Goal: Register for event/course: Register for event/course

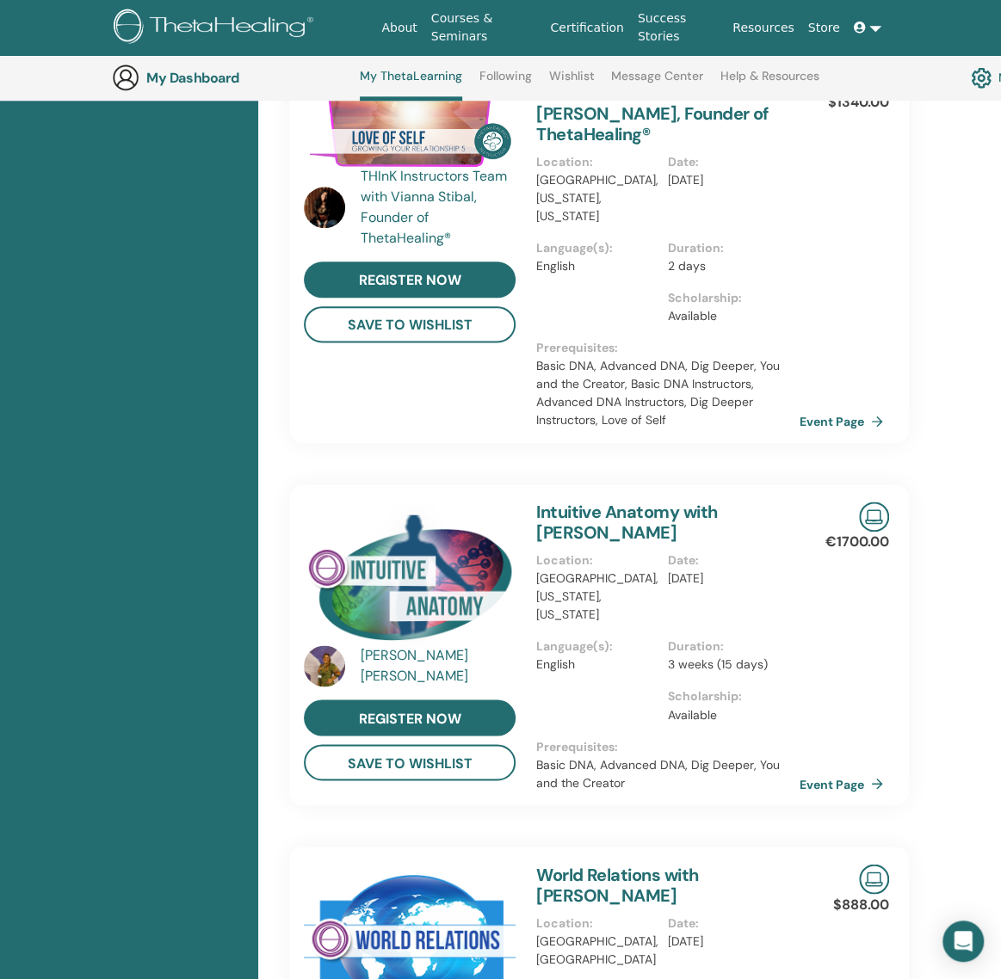
scroll to position [789, 0]
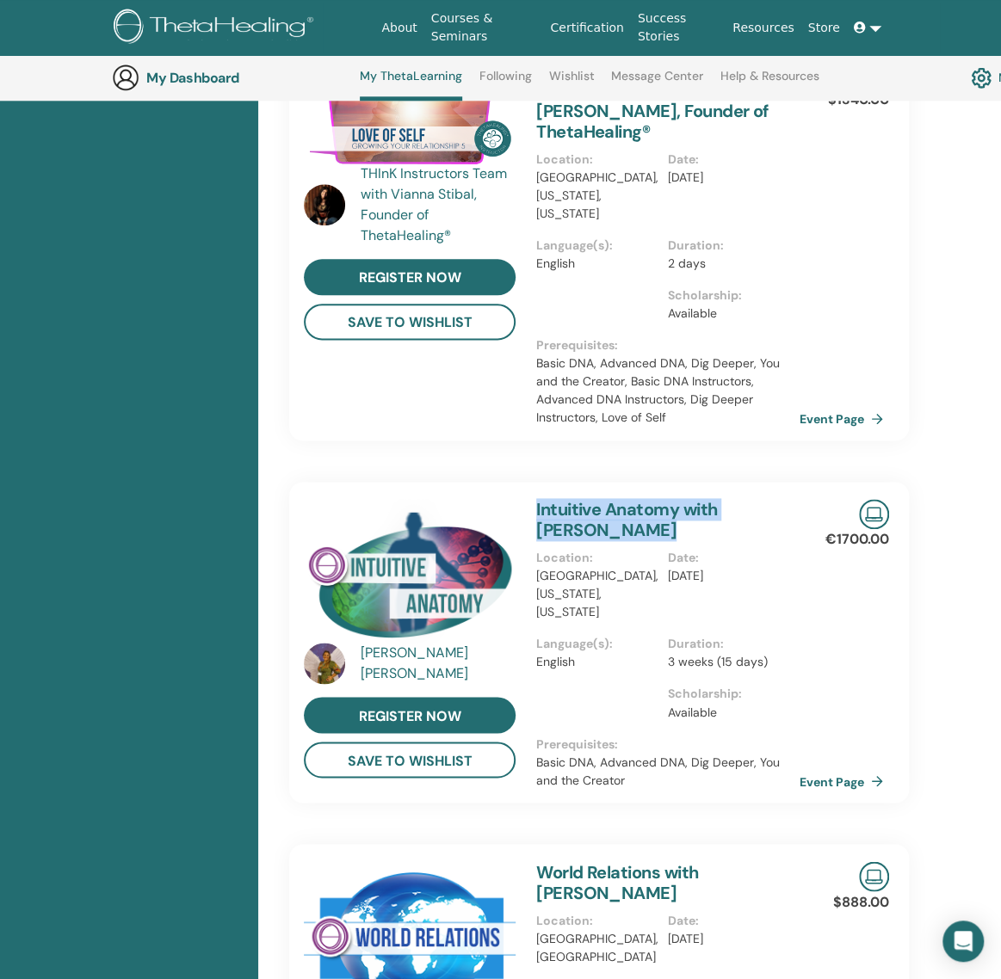
drag, startPoint x: 601, startPoint y: 499, endPoint x: 533, endPoint y: 476, distance: 71.8
click at [533, 482] on div "Intuitive Anatomy with [PERSON_NAME] Location : [GEOGRAPHIC_DATA], [US_STATE], …" at bounding box center [668, 642] width 284 height 321
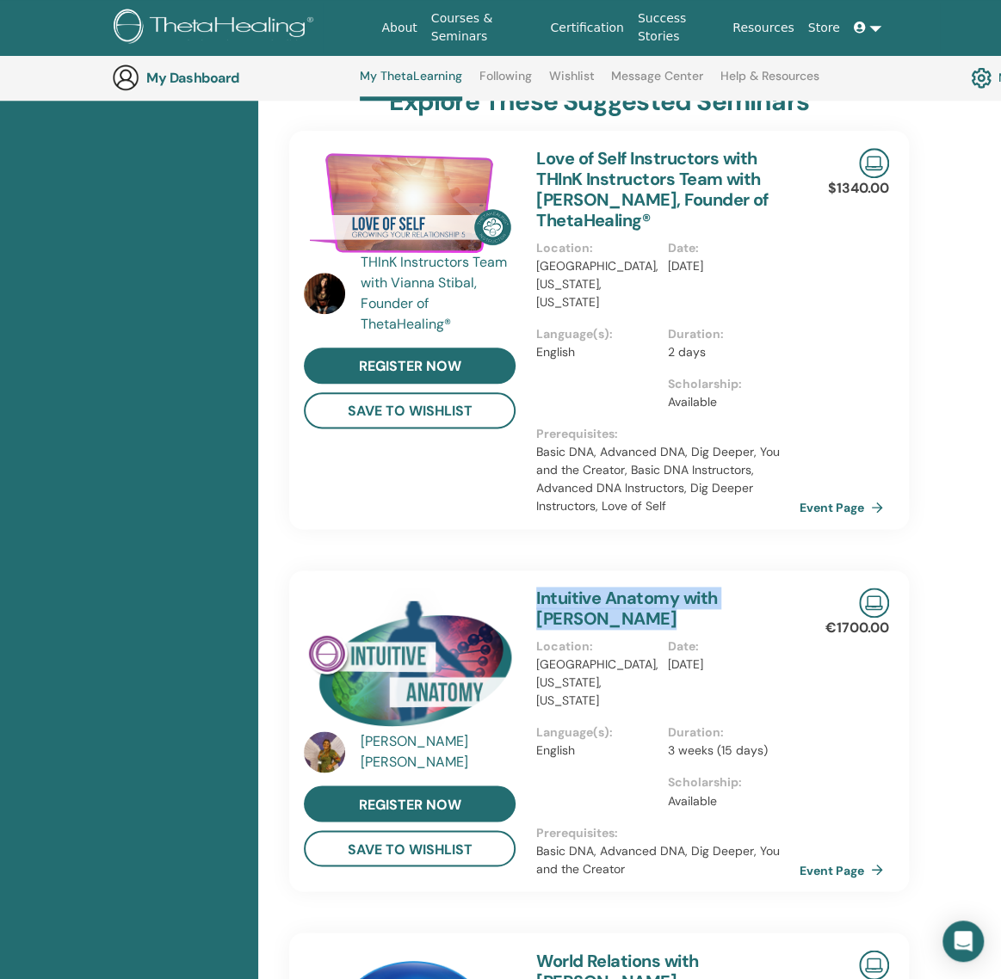
scroll to position [617, 0]
